Goal: Information Seeking & Learning: Understand process/instructions

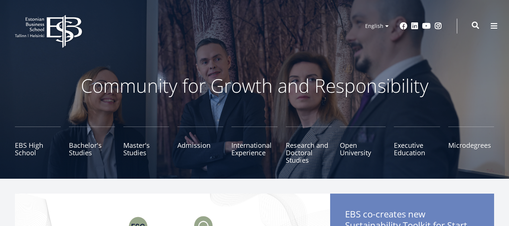
click at [478, 24] on span at bounding box center [475, 25] width 7 height 7
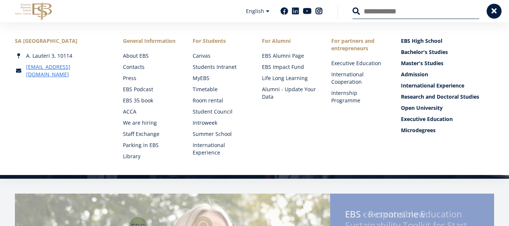
click at [438, 13] on input "Search" at bounding box center [416, 11] width 127 height 16
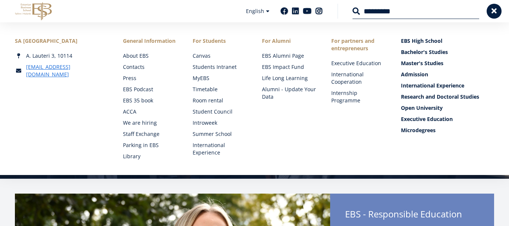
type input "*********"
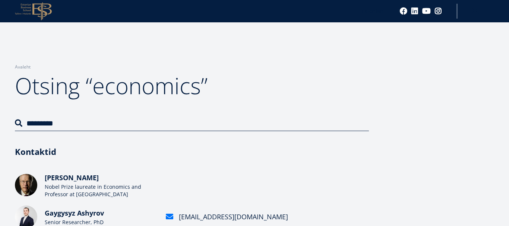
click at [47, 10] on icon "EBS Logo Created with Sketch." at bounding box center [33, 11] width 37 height 18
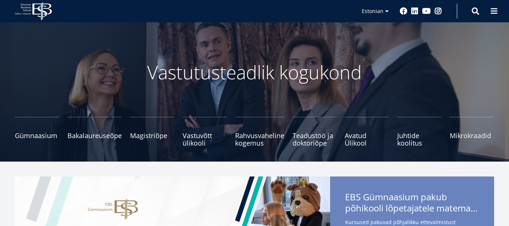
scroll to position [18, 0]
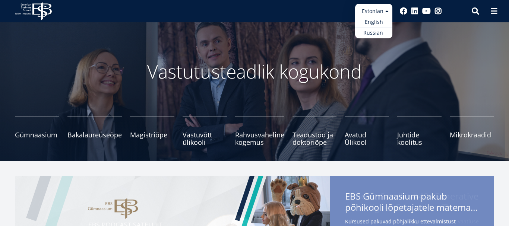
click at [377, 10] on ul "Estonian English Russian" at bounding box center [373, 21] width 37 height 35
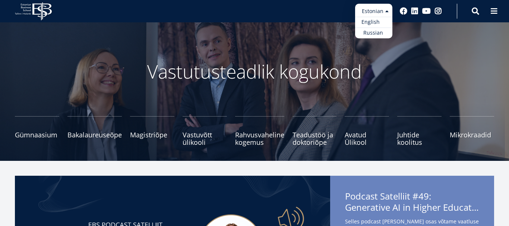
click at [377, 23] on link "English" at bounding box center [373, 22] width 37 height 11
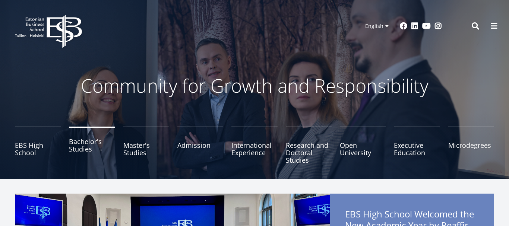
click at [72, 151] on link "Bachelor's Studies" at bounding box center [92, 145] width 46 height 37
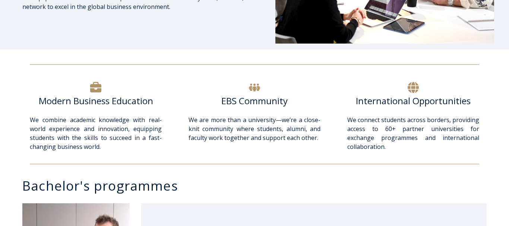
scroll to position [215, 0]
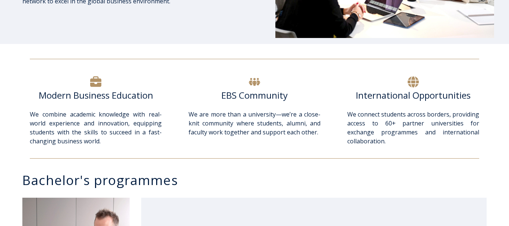
click at [238, 152] on div "We are more than a university—we’re a close-knit community where students, alum…" at bounding box center [255, 132] width 132 height 45
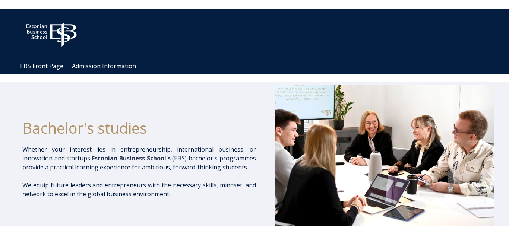
scroll to position [0, 0]
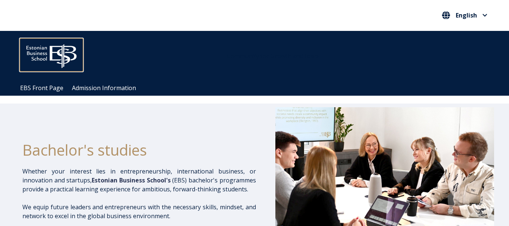
click at [53, 47] on img at bounding box center [51, 54] width 63 height 32
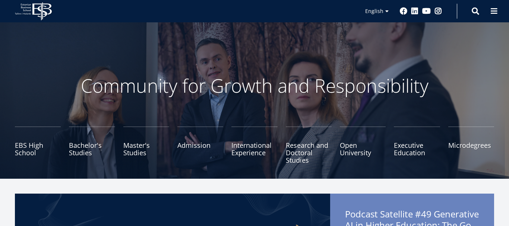
click at [136, 133] on link "Master's Studies" at bounding box center [146, 145] width 46 height 37
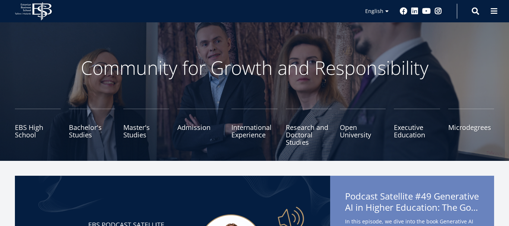
scroll to position [18, 0]
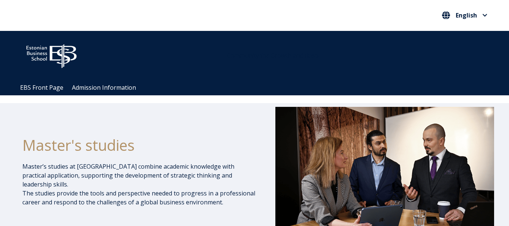
click at [48, 84] on ul "EBS Front Page Admission Information" at bounding box center [258, 87] width 484 height 15
click at [48, 88] on link "EBS Front Page" at bounding box center [41, 88] width 43 height 6
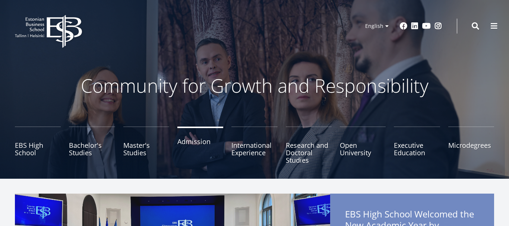
click at [205, 145] on link "Admission" at bounding box center [200, 145] width 46 height 37
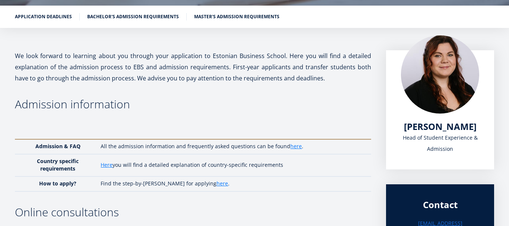
scroll to position [113, 0]
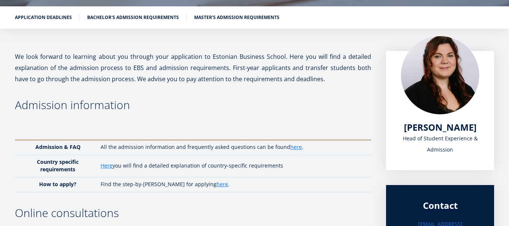
click at [205, 145] on td "All the admission information and frequently asked questions can be found here ." at bounding box center [234, 147] width 274 height 15
click at [290, 147] on link "here" at bounding box center [296, 146] width 12 height 7
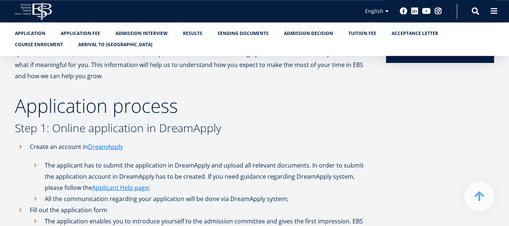
scroll to position [215, 0]
